Goal: Task Accomplishment & Management: Use online tool/utility

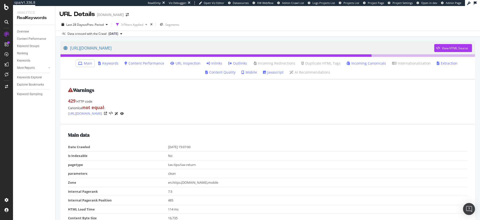
scroll to position [17, 0]
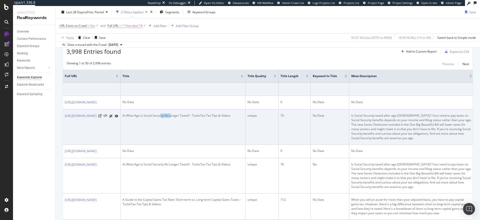
drag, startPoint x: 238, startPoint y: 120, endPoint x: 227, endPoint y: 119, distance: 11.1
click at [227, 118] on div "At What Age is Social Security No Longer Taxed? - TurboTax Tax Tips & Videos" at bounding box center [183, 115] width 121 height 5
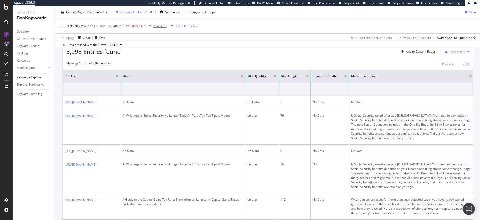
click at [159, 25] on div "Add Filter" at bounding box center [160, 26] width 13 height 4
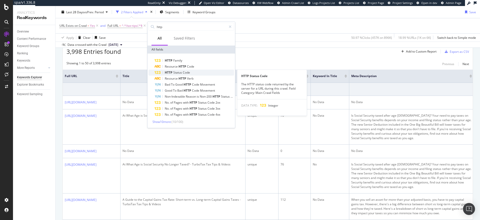
type input "http"
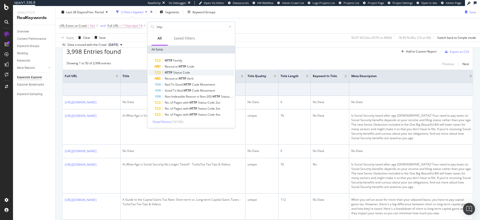
click at [177, 72] on span "Status" at bounding box center [178, 72] width 10 height 4
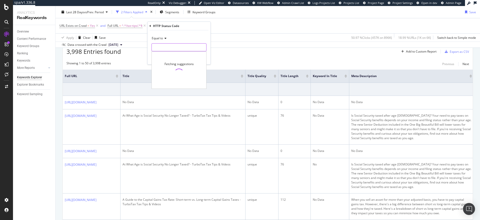
click at [173, 47] on input "number" at bounding box center [179, 47] width 55 height 8
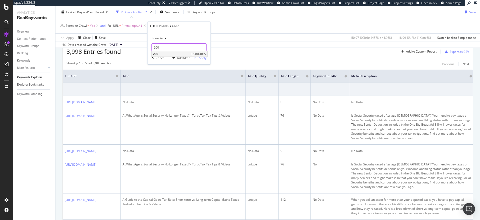
type input "200"
click at [174, 54] on span "200" at bounding box center [171, 54] width 37 height 4
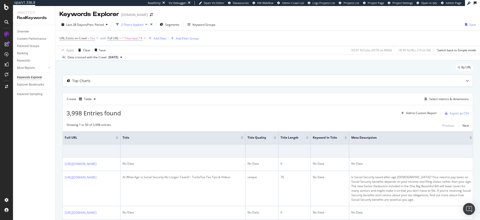
click at [221, 79] on div "Top Charts" at bounding box center [258, 80] width 390 height 5
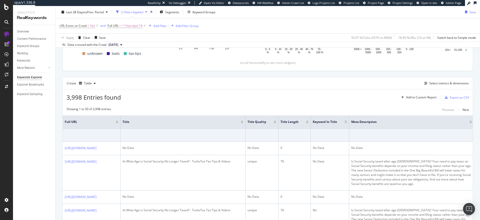
scroll to position [114, 0]
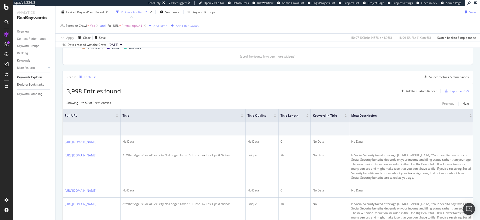
click at [97, 76] on div "button" at bounding box center [95, 77] width 6 height 3
click at [130, 77] on div "Create Table Select metrics & dimensions" at bounding box center [268, 77] width 411 height 12
click at [431, 77] on div "Select metrics & dimensions" at bounding box center [449, 77] width 40 height 4
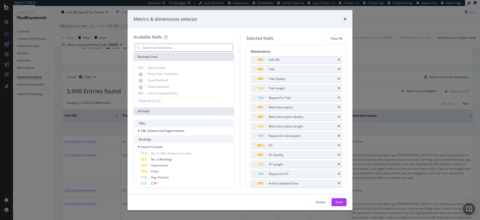
click at [187, 48] on input "modal" at bounding box center [187, 48] width 91 height 8
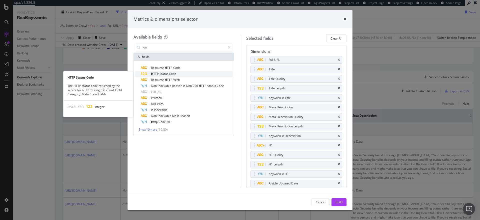
type input "htt"
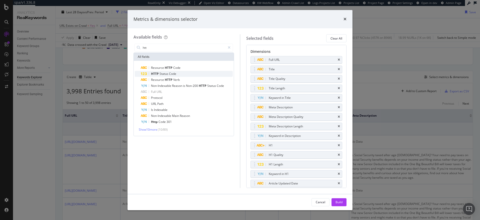
click at [176, 72] on span "Code" at bounding box center [172, 74] width 7 height 4
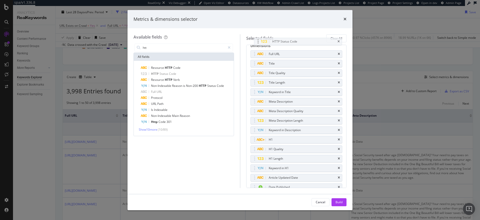
scroll to position [0, 0]
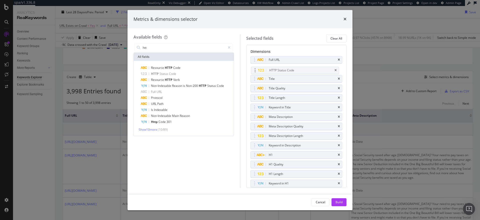
drag, startPoint x: 254, startPoint y: 147, endPoint x: 255, endPoint y: 72, distance: 75.8
click at [255, 72] on body "spa/v1.336.8 ReadOnly: Viz Debugger: Open Viz Editor Datasources KW Webflow Adm…" at bounding box center [240, 110] width 480 height 220
click at [342, 201] on div "Build" at bounding box center [339, 202] width 7 height 4
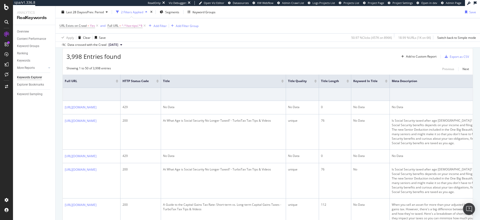
scroll to position [150, 0]
click at [159, 79] on div at bounding box center [157, 79] width 3 height 1
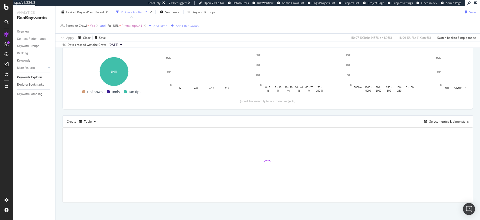
scroll to position [70, 0]
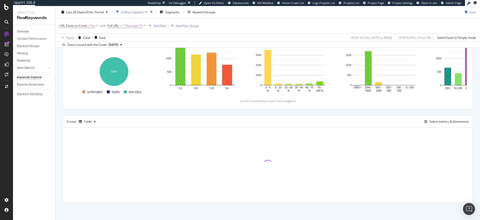
click at [363, 29] on div "URL Exists on Crawl = Yes and Full URL = ^.*/tax-tips/.*$ Add Filter Add Filter…" at bounding box center [268, 25] width 417 height 15
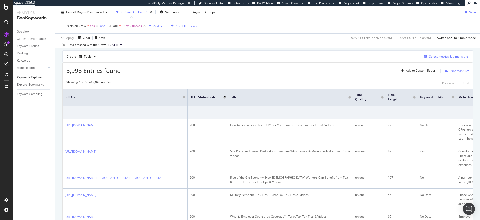
scroll to position [127, 0]
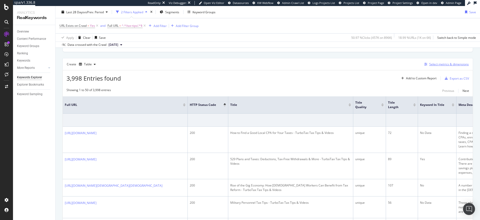
click at [446, 65] on div "Select metrics & dimensions" at bounding box center [449, 64] width 40 height 4
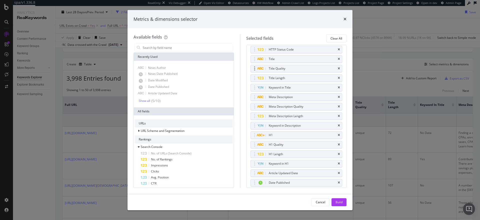
scroll to position [24, 0]
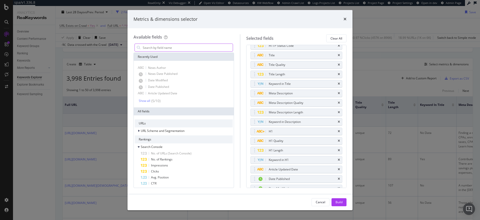
click at [177, 51] on input "modal" at bounding box center [187, 48] width 91 height 8
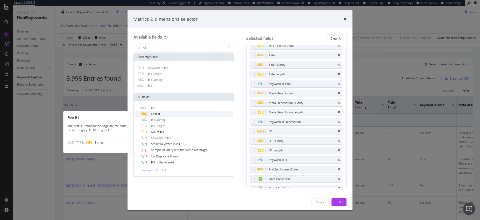
type input "h1"
click at [167, 116] on div "First H1" at bounding box center [187, 114] width 92 height 6
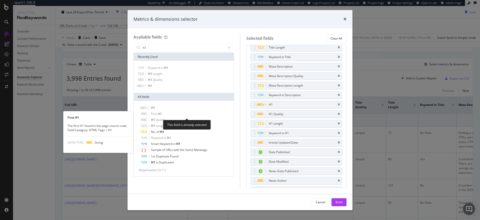
scroll to position [57, 0]
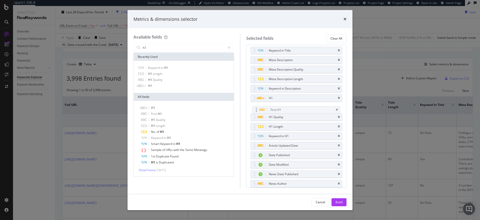
drag, startPoint x: 255, startPoint y: 182, endPoint x: 256, endPoint y: 109, distance: 73.8
click at [256, 109] on body "spa/v1.336.8 ReadOnly: Viz Debugger: Open Viz Editor Datasources KW Webflow Adm…" at bounding box center [240, 110] width 480 height 220
click at [337, 97] on div "H1" at bounding box center [297, 98] width 92 height 7
click at [336, 98] on div "H1" at bounding box center [297, 98] width 92 height 7
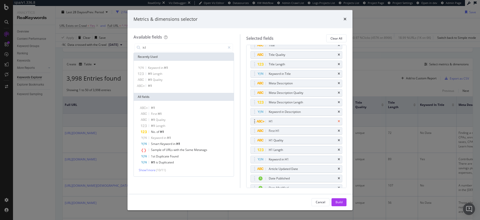
click at [338, 121] on icon "times" at bounding box center [339, 121] width 2 height 3
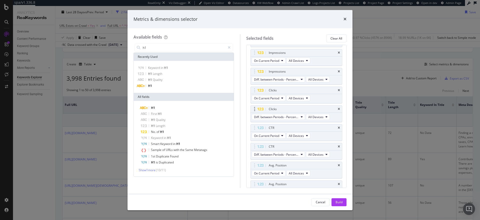
scroll to position [288, 0]
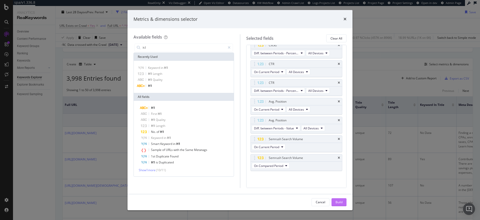
click at [340, 202] on div "Build" at bounding box center [339, 202] width 7 height 4
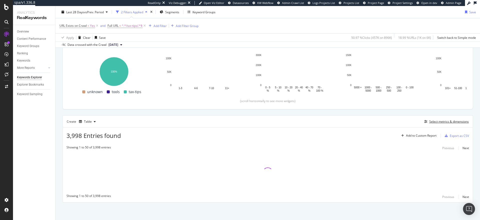
scroll to position [70, 0]
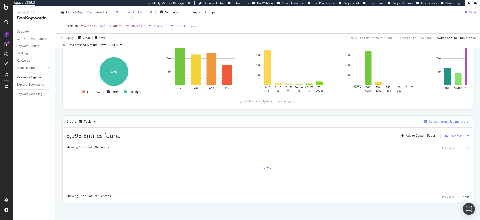
click at [435, 122] on div "Select metrics & dimensions" at bounding box center [449, 121] width 40 height 4
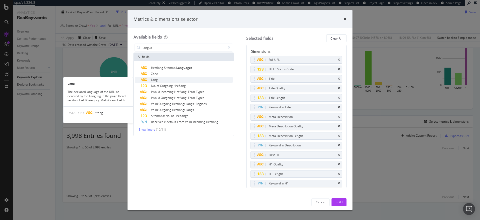
type input "langua"
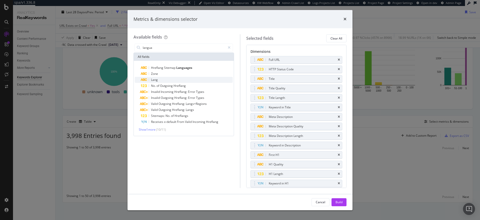
click at [162, 81] on div "Lang" at bounding box center [187, 80] width 92 height 6
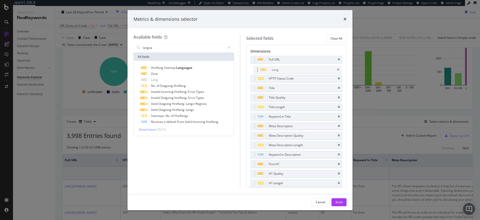
scroll to position [0, 0]
drag, startPoint x: 253, startPoint y: 182, endPoint x: 257, endPoint y: 60, distance: 122.3
click at [257, 60] on body "spa/v1.336.8 ReadOnly: Viz Debugger: Open Viz Editor Datasources KW Webflow Adm…" at bounding box center [240, 110] width 480 height 220
click at [173, 49] on input "langua" at bounding box center [183, 48] width 83 height 8
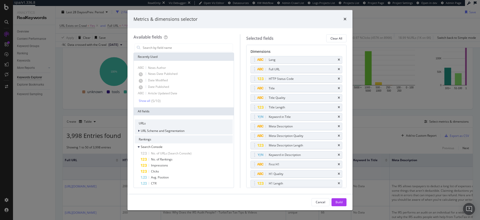
click at [167, 133] on span "URL Scheme and Segmentation" at bounding box center [163, 131] width 44 height 4
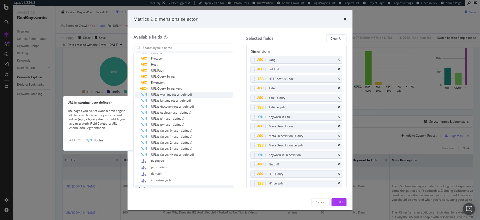
scroll to position [113, 0]
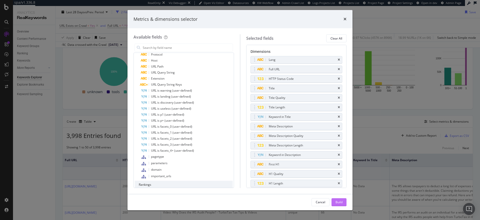
click at [343, 204] on button "Build" at bounding box center [339, 202] width 15 height 8
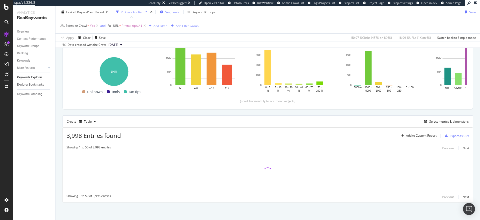
click at [173, 14] on span "Segments" at bounding box center [172, 12] width 14 height 4
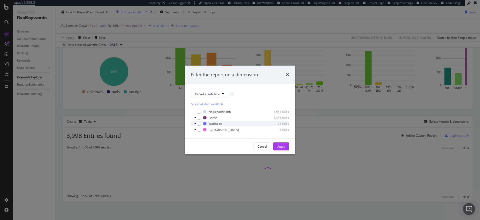
click at [194, 123] on icon "modal" at bounding box center [195, 123] width 2 height 3
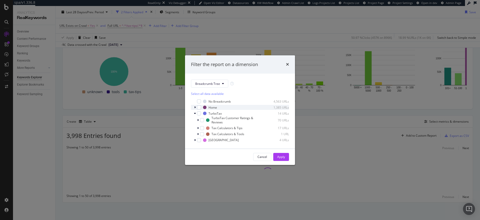
click at [195, 106] on icon "modal" at bounding box center [195, 107] width 2 height 3
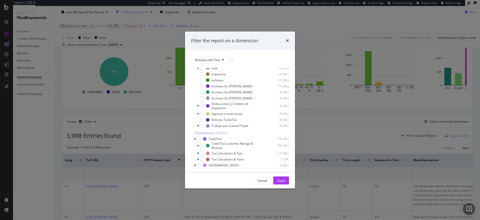
scroll to position [60, 0]
click at [195, 163] on icon "modal" at bounding box center [195, 163] width 2 height 3
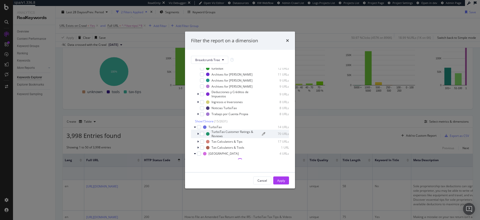
scroll to position [70, 0]
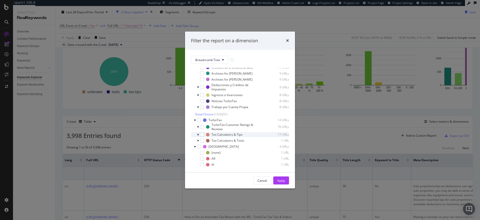
click at [198, 136] on icon "modal" at bounding box center [198, 134] width 2 height 3
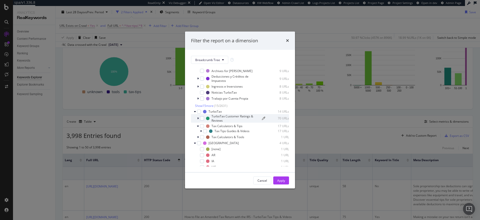
scroll to position [82, 0]
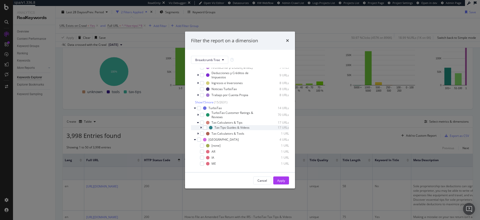
click at [200, 129] on icon "modal" at bounding box center [201, 127] width 2 height 3
click at [210, 60] on span "Breadcrumb Tree" at bounding box center [207, 60] width 25 height 4
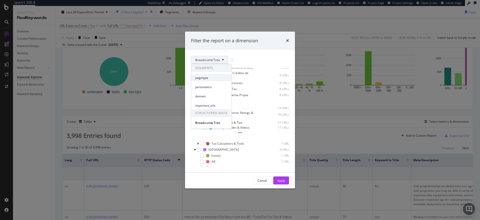
click at [210, 77] on span "pagetype" at bounding box center [211, 78] width 32 height 5
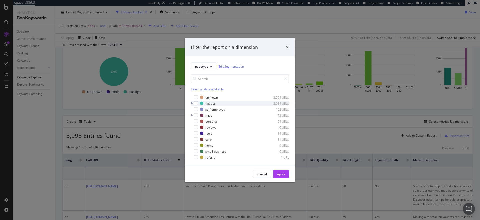
click at [192, 103] on icon "modal" at bounding box center [192, 103] width 2 height 3
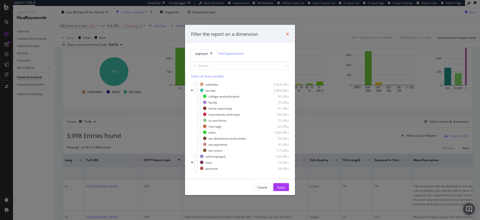
click at [288, 35] on icon "times" at bounding box center [287, 34] width 3 height 4
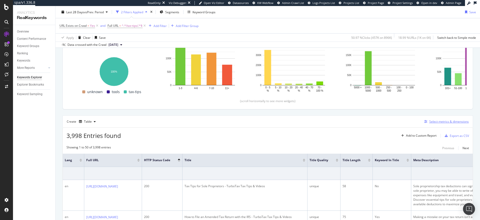
click at [439, 121] on div "Select metrics & dimensions" at bounding box center [449, 121] width 40 height 4
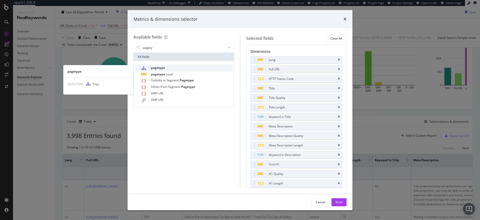
type input "pagety"
click at [164, 68] on span "pagetype" at bounding box center [158, 68] width 14 height 4
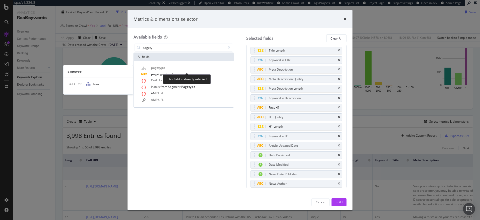
scroll to position [66, 0]
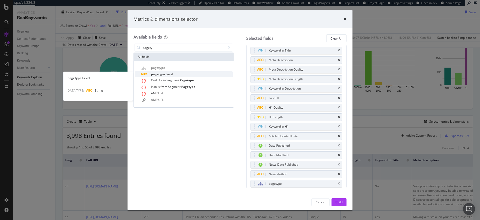
click at [171, 74] on span "Level" at bounding box center [169, 74] width 7 height 4
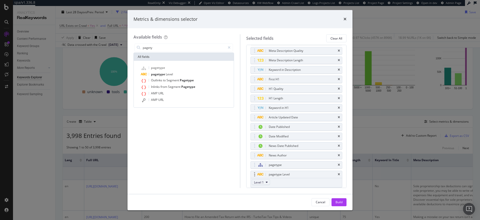
click at [267, 182] on icon "modal" at bounding box center [267, 182] width 2 height 3
click at [264, 154] on span "Level 2" at bounding box center [261, 154] width 10 height 5
click at [338, 165] on icon "times" at bounding box center [339, 164] width 2 height 3
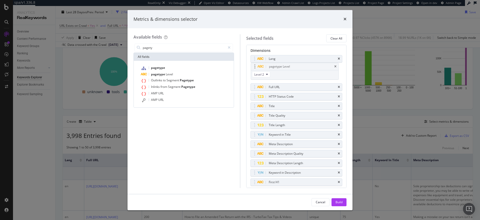
scroll to position [0, 0]
drag, startPoint x: 254, startPoint y: 163, endPoint x: 254, endPoint y: 69, distance: 94.3
click at [254, 69] on body "spa/v1.336.8 ReadOnly: Viz Debugger: Open Viz Editor Datasources KW Webflow Adm…" at bounding box center [240, 110] width 480 height 220
click at [339, 201] on div "Build" at bounding box center [339, 202] width 7 height 4
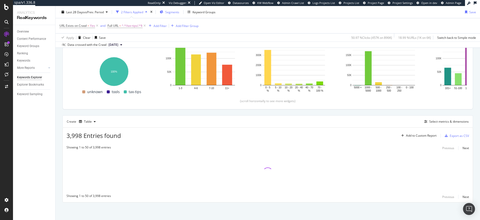
click at [177, 14] on div "Segments" at bounding box center [170, 12] width 20 height 8
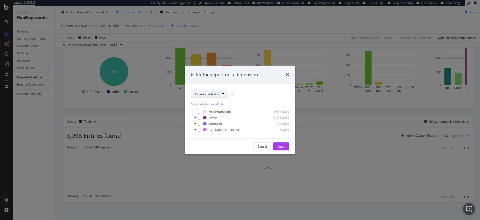
click at [198, 96] on button "Breadcrumb Tree" at bounding box center [209, 94] width 37 height 8
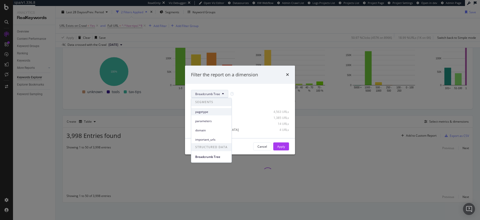
click at [200, 109] on div "pagetype" at bounding box center [211, 111] width 40 height 7
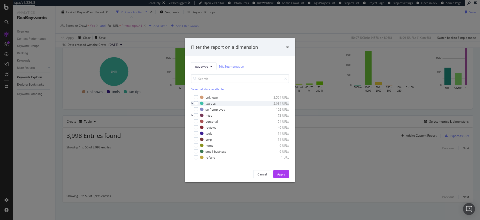
click at [192, 104] on icon "modal" at bounding box center [192, 103] width 2 height 3
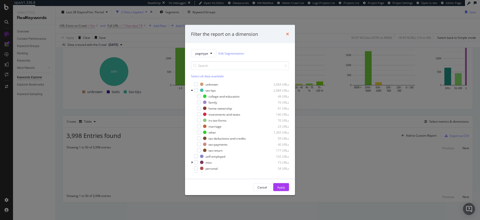
click at [288, 33] on icon "times" at bounding box center [287, 34] width 3 height 4
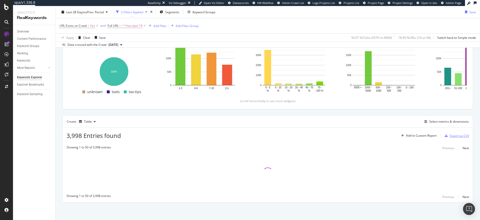
click at [462, 136] on div "Export as CSV" at bounding box center [459, 136] width 19 height 4
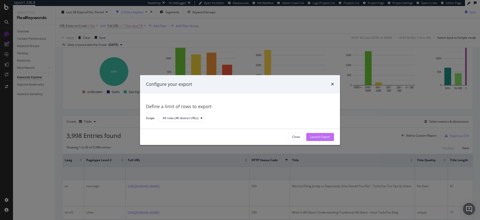
click at [313, 136] on div "Launch Export" at bounding box center [320, 137] width 20 height 4
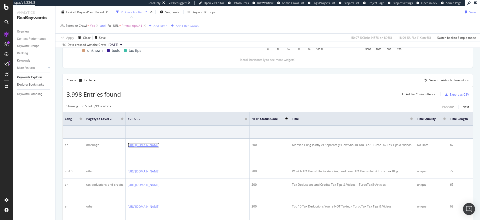
scroll to position [104, 0]
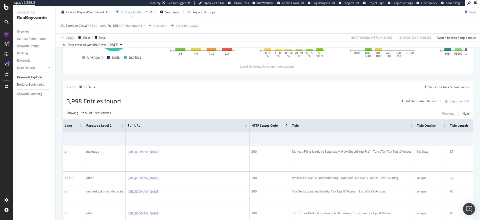
click at [302, 81] on div "Create Table Select metrics & dimensions" at bounding box center [268, 87] width 411 height 12
click at [164, 26] on div "Add Filter" at bounding box center [160, 26] width 13 height 4
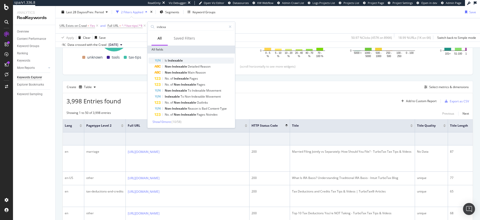
type input "indexa"
click at [181, 60] on span "Indexable" at bounding box center [175, 60] width 15 height 4
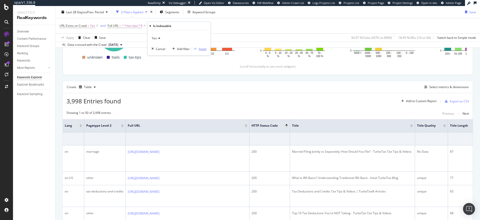
click at [198, 48] on div "button" at bounding box center [195, 48] width 7 height 3
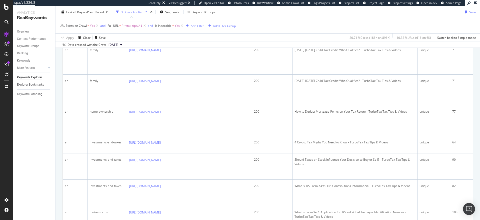
scroll to position [67, 0]
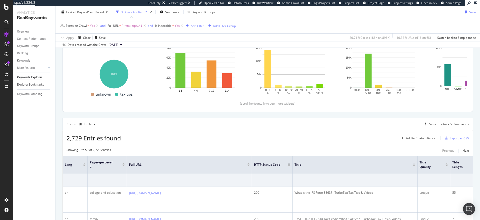
click at [455, 138] on div "Export as CSV" at bounding box center [459, 138] width 19 height 4
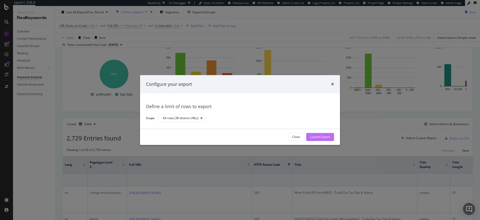
click at [326, 138] on div "Launch Export" at bounding box center [320, 137] width 20 height 4
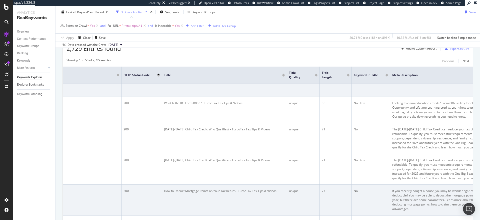
scroll to position [0, 167]
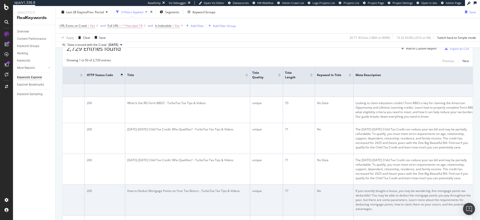
drag, startPoint x: 223, startPoint y: 199, endPoint x: 409, endPoint y: 186, distance: 187.0
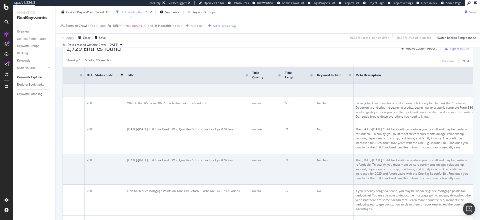
click at [334, 176] on td "No Data" at bounding box center [334, 169] width 39 height 31
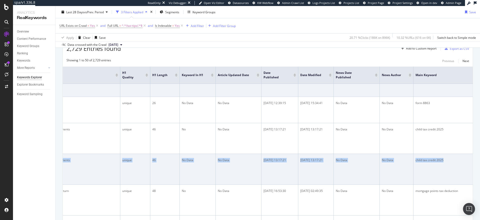
scroll to position [0, 804]
drag, startPoint x: 366, startPoint y: 165, endPoint x: 403, endPoint y: 165, distance: 36.3
click at [403, 165] on tr "en family [URL][DOMAIN_NAME] [PHONE_NUMBER][DATE][DATE] Child Tax Credit: Who Q…" at bounding box center [78, 169] width 1640 height 31
click at [149, 161] on td "46" at bounding box center [164, 169] width 30 height 31
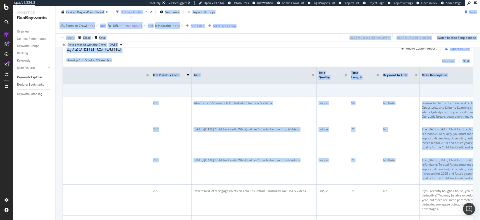
scroll to position [0, 0]
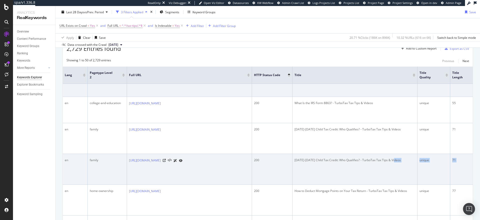
drag, startPoint x: 141, startPoint y: 159, endPoint x: 307, endPoint y: 166, distance: 166.2
click at [335, 160] on div "[DATE]-[DATE] Child Tax Credit: Who Qualifies? - TurboTax Tax Tips & Videos" at bounding box center [355, 160] width 121 height 5
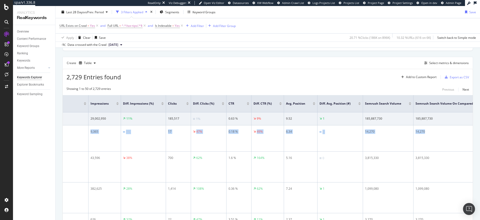
scroll to position [0, 1233]
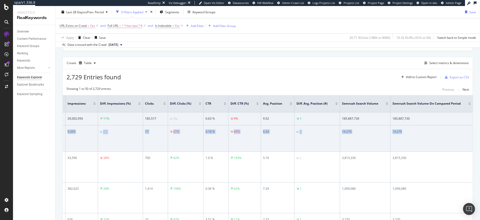
drag, startPoint x: 302, startPoint y: 131, endPoint x: 452, endPoint y: 133, distance: 149.8
click at [397, 133] on div "14,270" at bounding box center [432, 131] width 78 height 5
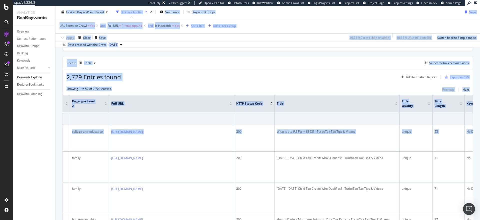
scroll to position [0, 0]
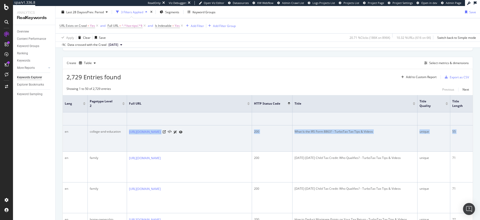
drag, startPoint x: 397, startPoint y: 133, endPoint x: 109, endPoint y: 138, distance: 287.4
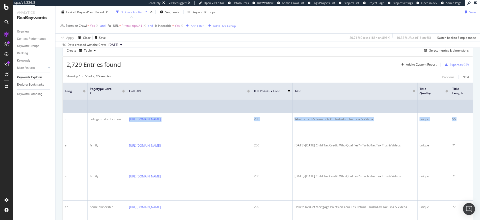
scroll to position [149, 0]
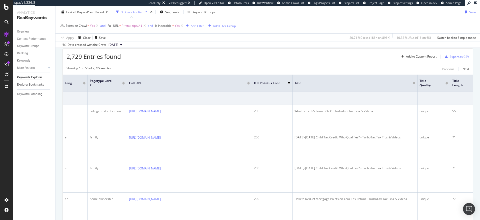
click at [208, 69] on div "Showing 1 to 50 of 2,729 entries Previous Next" at bounding box center [268, 69] width 410 height 6
click at [198, 25] on div "Add Filter" at bounding box center [197, 26] width 13 height 4
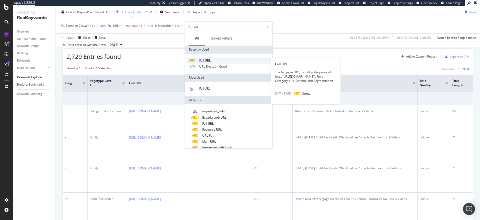
type input "url"
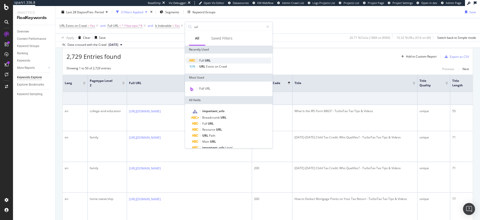
click at [216, 60] on div "Full URL" at bounding box center [229, 61] width 86 height 6
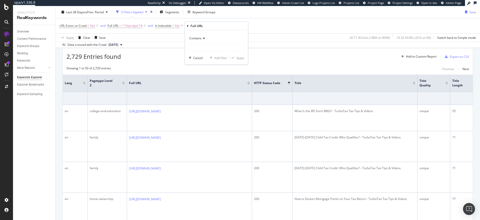
click at [203, 39] on icon at bounding box center [204, 38] width 4 height 3
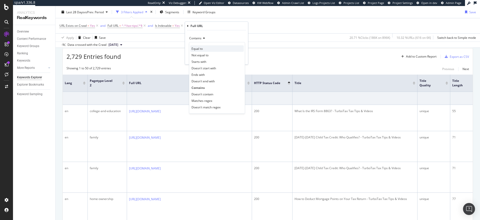
click at [200, 47] on span "Equal to" at bounding box center [197, 49] width 11 height 4
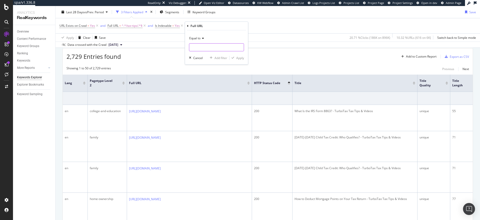
click at [200, 47] on input "text" at bounding box center [216, 47] width 55 height 8
paste input "[URL][DOMAIN_NAME]"
type input "[URL][DOMAIN_NAME]"
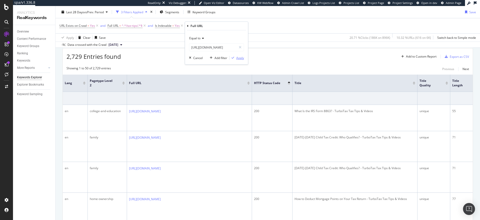
click at [241, 59] on div "Apply" at bounding box center [240, 58] width 8 height 4
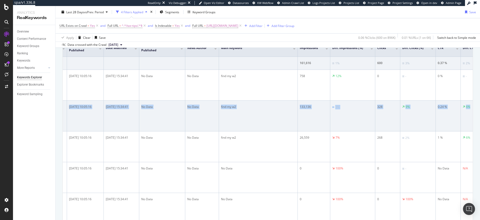
scroll to position [0, 1024]
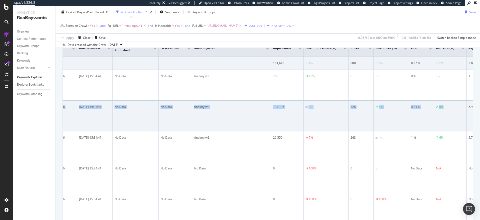
drag, startPoint x: 299, startPoint y: 106, endPoint x: 465, endPoint y: 111, distance: 166.4
click at [442, 107] on div "6%" at bounding box center [441, 107] width 4 height 5
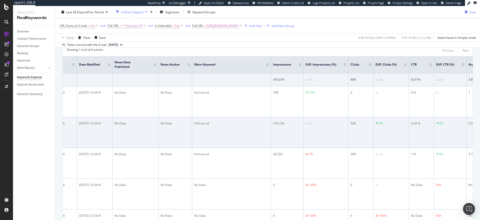
scroll to position [172, 0]
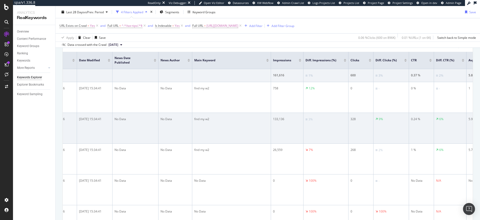
drag, startPoint x: 438, startPoint y: 118, endPoint x: 459, endPoint y: 118, distance: 21.0
click at [459, 118] on div "6%" at bounding box center [450, 119] width 28 height 5
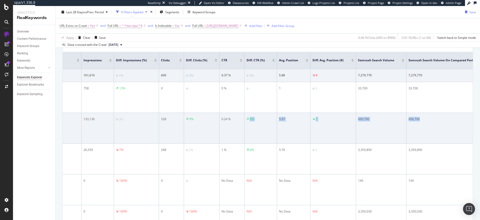
scroll to position [0, 1233]
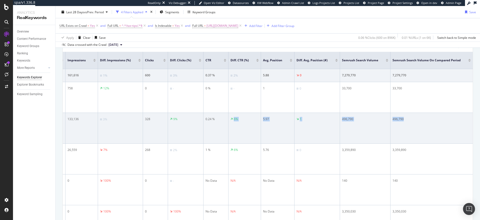
drag, startPoint x: 440, startPoint y: 119, endPoint x: 465, endPoint y: 118, distance: 25.5
click at [407, 119] on div "496,790" at bounding box center [432, 119] width 78 height 5
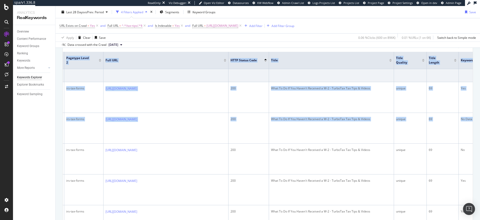
scroll to position [0, 0]
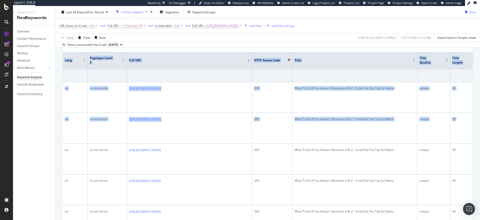
drag, startPoint x: 406, startPoint y: 118, endPoint x: 58, endPoint y: 116, distance: 347.6
click at [58, 116] on div "By URL Top Charts Clicks By pagetype Level 1 By: pagetype Level 1 Hold CMD (⌘) …" at bounding box center [268, 92] width 425 height 406
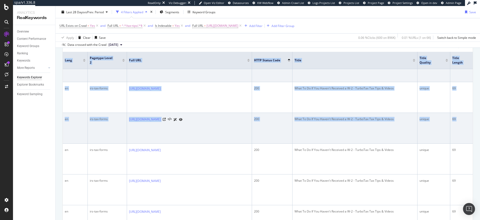
click at [96, 121] on div "irs-tax-forms" at bounding box center [107, 119] width 35 height 5
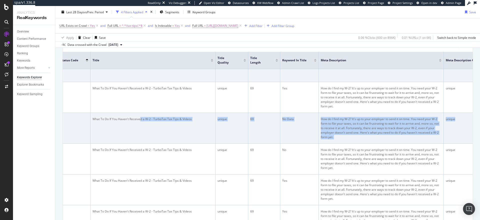
scroll to position [0, 216]
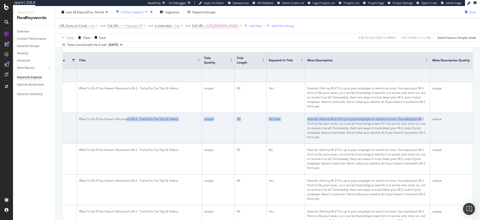
drag, startPoint x: 343, startPoint y: 120, endPoint x: 425, endPoint y: 120, distance: 82.3
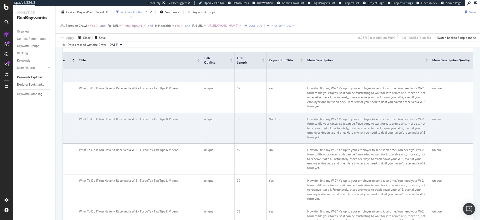
click at [396, 127] on div "How do I find my W-2? It's up to your employer to send it on time. You need you…" at bounding box center [367, 128] width 121 height 23
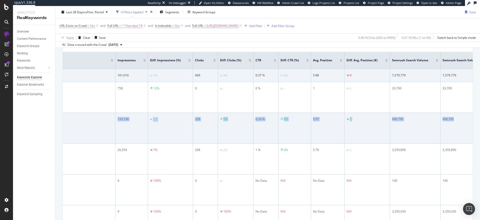
scroll to position [0, 1186]
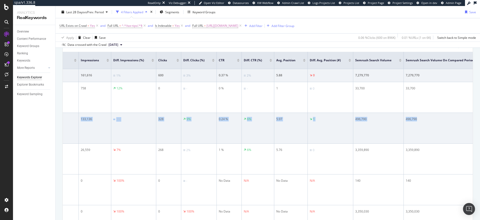
drag, startPoint x: 352, startPoint y: 121, endPoint x: 465, endPoint y: 118, distance: 113.6
click at [420, 120] on div "496,790" at bounding box center [441, 119] width 78 height 5
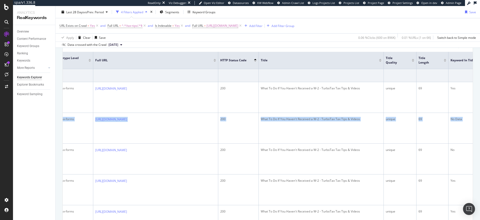
scroll to position [0, 0]
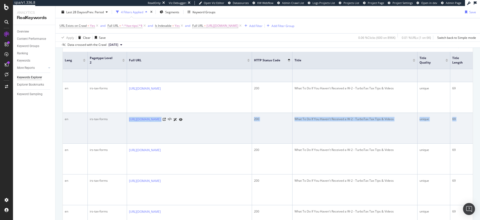
drag, startPoint x: 413, startPoint y: 118, endPoint x: 95, endPoint y: 122, distance: 317.6
click at [98, 119] on div "irs-tax-forms" at bounding box center [107, 119] width 35 height 5
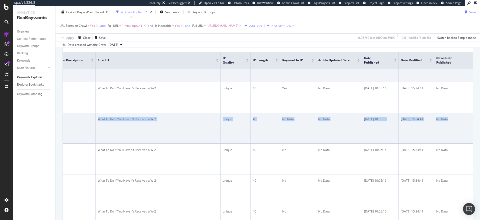
scroll to position [0, 705]
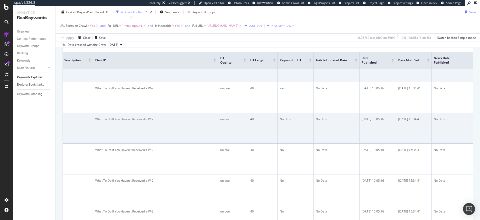
drag, startPoint x: 99, startPoint y: 118, endPoint x: 90, endPoint y: 121, distance: 10.0
click at [90, 121] on tr "en irs-tax-forms [URL][DOMAIN_NAME] 200 What To Do If You Haven't Received a W-…" at bounding box center [178, 128] width 1640 height 31
click at [136, 120] on div "What To Do If You Haven't Received a W-2" at bounding box center [155, 119] width 121 height 5
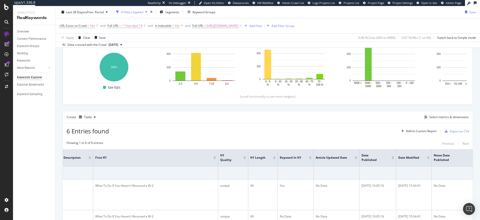
scroll to position [68, 0]
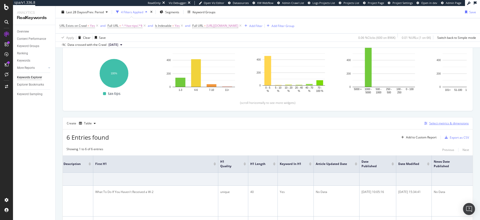
click at [436, 125] on div "Select metrics & dimensions" at bounding box center [449, 123] width 40 height 4
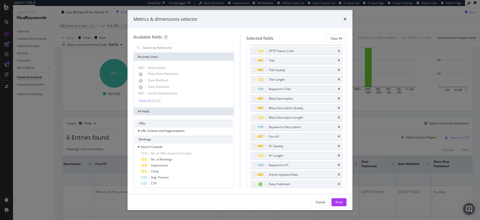
scroll to position [50, 0]
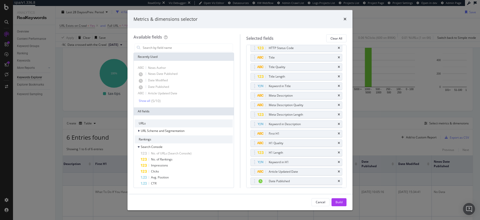
click at [376, 16] on div "Metrics & dimensions selector Available fields Recently Used News Author News D…" at bounding box center [240, 110] width 480 height 220
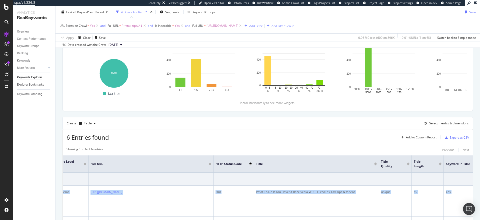
scroll to position [0, 0]
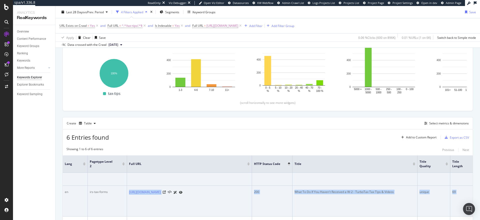
drag, startPoint x: 288, startPoint y: 193, endPoint x: 109, endPoint y: 193, distance: 179.5
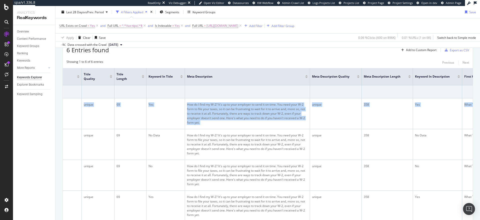
scroll to position [133, 0]
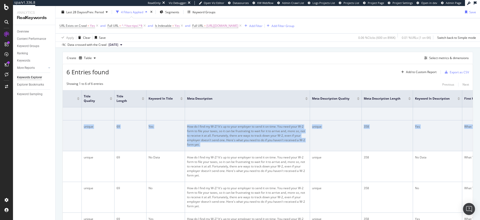
click at [202, 146] on div "How do I find my W-2? It's up to your employer to send it on time. You need you…" at bounding box center [247, 135] width 121 height 23
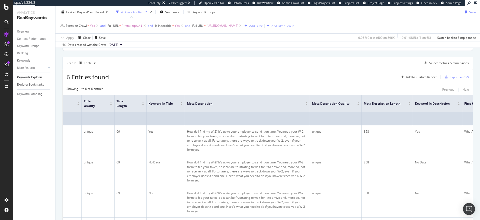
scroll to position [126, 0]
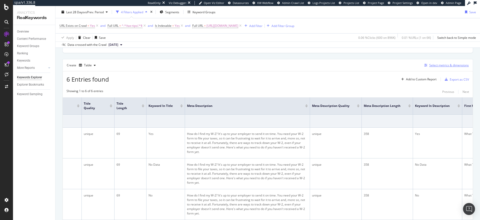
click at [434, 64] on div "Select metrics & dimensions" at bounding box center [449, 65] width 40 height 4
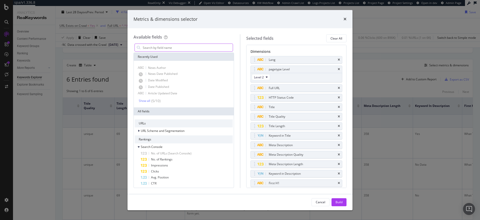
click at [193, 45] on input "modal" at bounding box center [187, 48] width 91 height 8
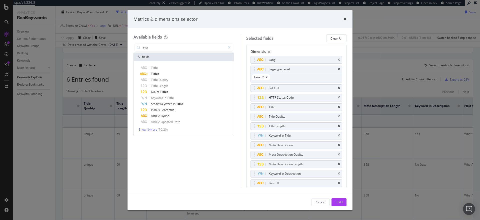
click at [154, 130] on span "Show 10 more" at bounding box center [148, 129] width 19 height 4
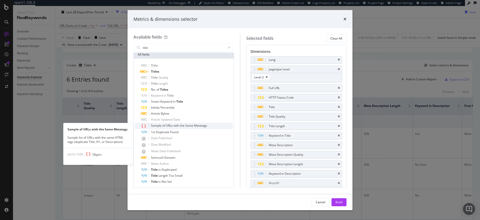
scroll to position [3, 0]
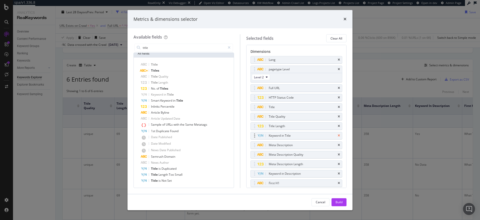
click at [338, 135] on icon "times" at bounding box center [339, 135] width 2 height 3
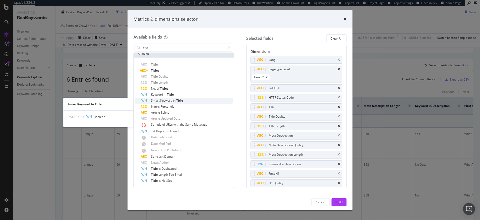
click at [170, 101] on span "Keyword" at bounding box center [166, 100] width 13 height 4
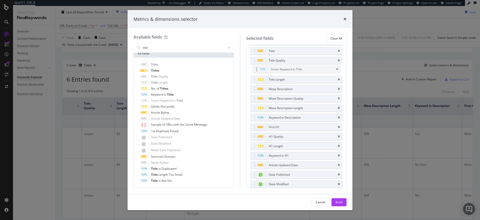
scroll to position [56, 0]
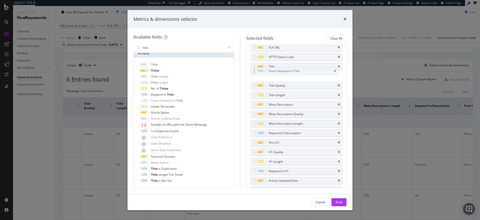
drag, startPoint x: 254, startPoint y: 183, endPoint x: 254, endPoint y: 70, distance: 112.5
click at [254, 70] on body "spa/v1.336.8 ReadOnly: Viz Debugger: Open Viz Editor Datasources KW Webflow Adm…" at bounding box center [240, 110] width 480 height 220
drag, startPoint x: 254, startPoint y: 67, endPoint x: 254, endPoint y: 73, distance: 6.5
click at [338, 133] on icon "times" at bounding box center [339, 133] width 2 height 3
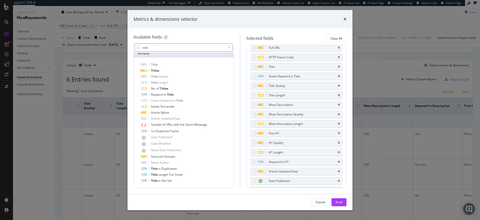
click at [152, 47] on input "title" at bounding box center [183, 48] width 83 height 8
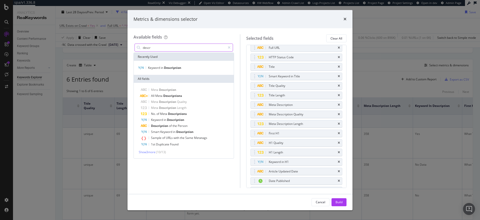
scroll to position [0, 0]
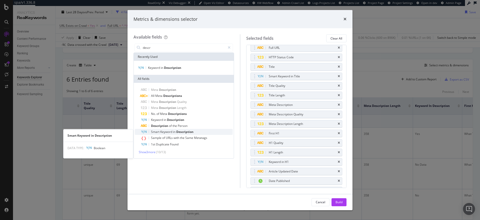
click at [171, 132] on span "Keyword" at bounding box center [166, 132] width 13 height 4
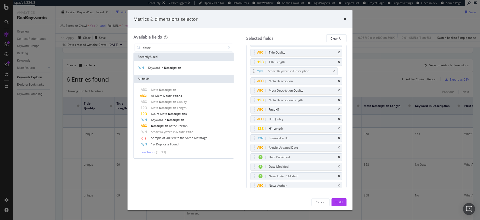
scroll to position [72, 0]
drag, startPoint x: 255, startPoint y: 183, endPoint x: 253, endPoint y: 83, distance: 100.0
click at [253, 83] on body "spa/v1.336.8 ReadOnly: Viz Debugger: Open Viz Editor Datasources KW Webflow Adm…" at bounding box center [240, 110] width 480 height 220
click at [336, 139] on div "Keyword in H1" at bounding box center [297, 139] width 92 height 7
click at [338, 139] on icon "times" at bounding box center [339, 139] width 2 height 3
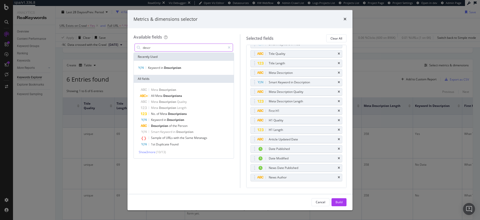
click at [164, 49] on input "descr" at bounding box center [183, 48] width 83 height 8
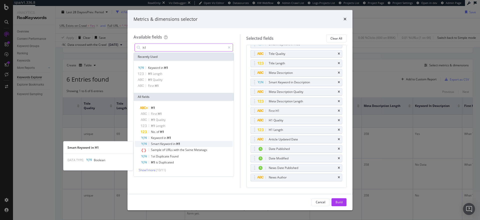
type input "h1"
click at [169, 142] on span "Keyword" at bounding box center [166, 144] width 13 height 4
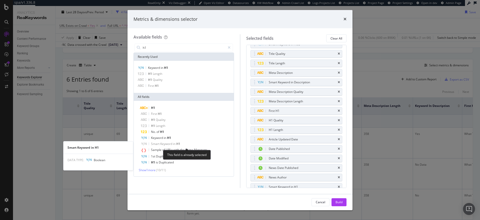
scroll to position [76, 0]
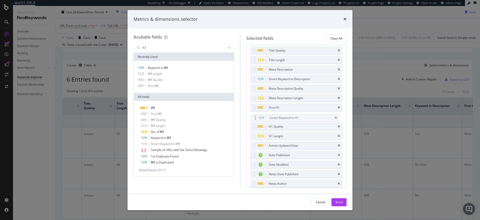
drag, startPoint x: 255, startPoint y: 182, endPoint x: 256, endPoint y: 117, distance: 65.8
click at [256, 117] on body "spa/v1.336.8 ReadOnly: Viz Debugger: Open Viz Editor Datasources KW Webflow Adm…" at bounding box center [240, 110] width 480 height 220
click at [340, 200] on div "Build" at bounding box center [339, 202] width 7 height 4
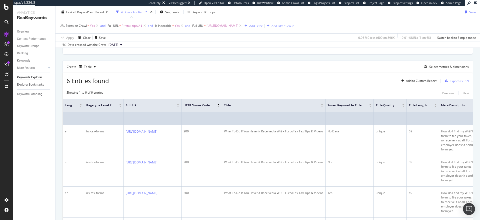
scroll to position [130, 0]
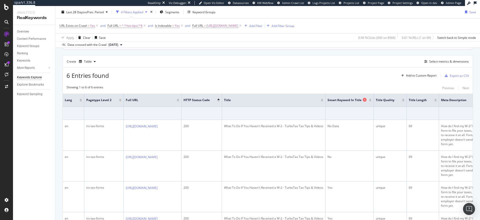
click at [367, 99] on icon at bounding box center [365, 100] width 4 height 4
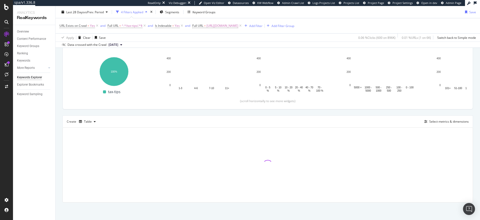
scroll to position [70, 0]
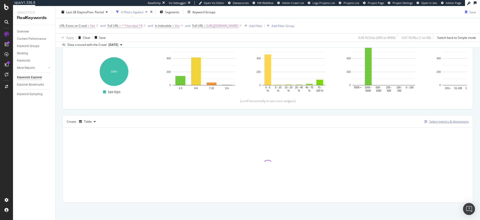
click at [436, 120] on div "Select metrics & dimensions" at bounding box center [449, 121] width 40 height 4
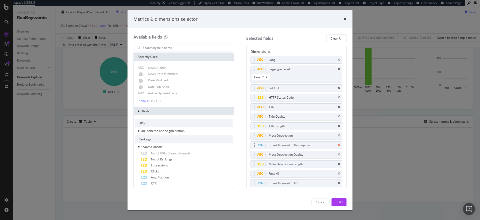
click at [338, 145] on icon "times" at bounding box center [339, 145] width 2 height 3
click at [338, 173] on icon "times" at bounding box center [339, 173] width 2 height 3
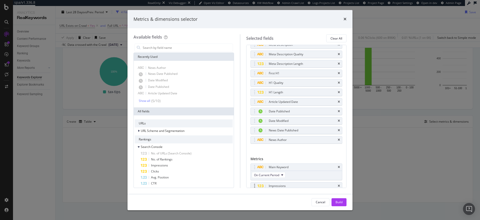
scroll to position [102, 0]
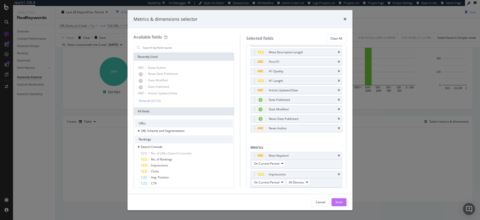
click at [337, 200] on div "Build" at bounding box center [339, 202] width 7 height 4
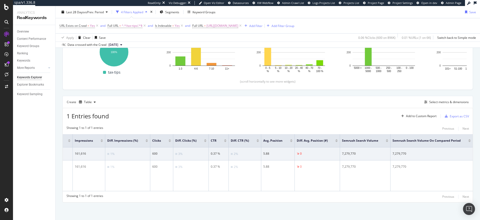
scroll to position [0, 972]
click at [243, 26] on icon at bounding box center [240, 25] width 4 height 5
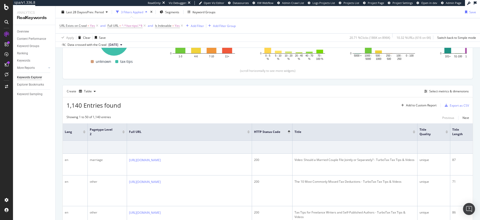
scroll to position [105, 0]
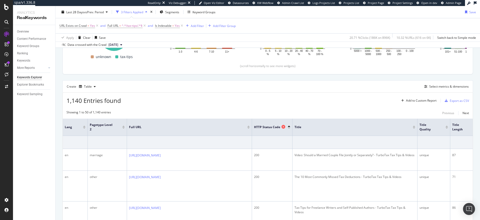
click at [285, 127] on icon at bounding box center [284, 127] width 4 height 4
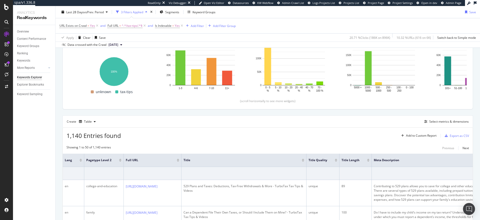
scroll to position [105, 0]
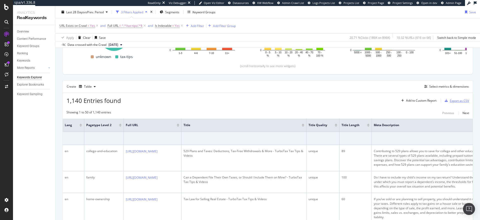
click at [456, 101] on div "Export as CSV" at bounding box center [459, 101] width 19 height 4
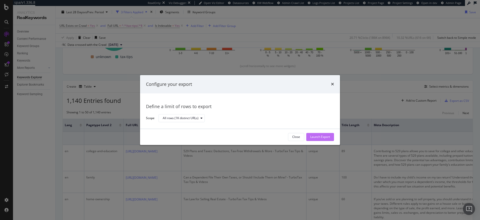
click at [321, 137] on div "Launch Export" at bounding box center [320, 137] width 20 height 4
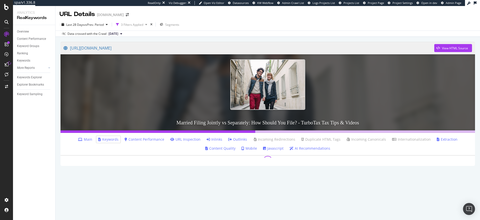
click at [78, 141] on link "Main" at bounding box center [85, 139] width 14 height 5
